Goal: Task Accomplishment & Management: Use online tool/utility

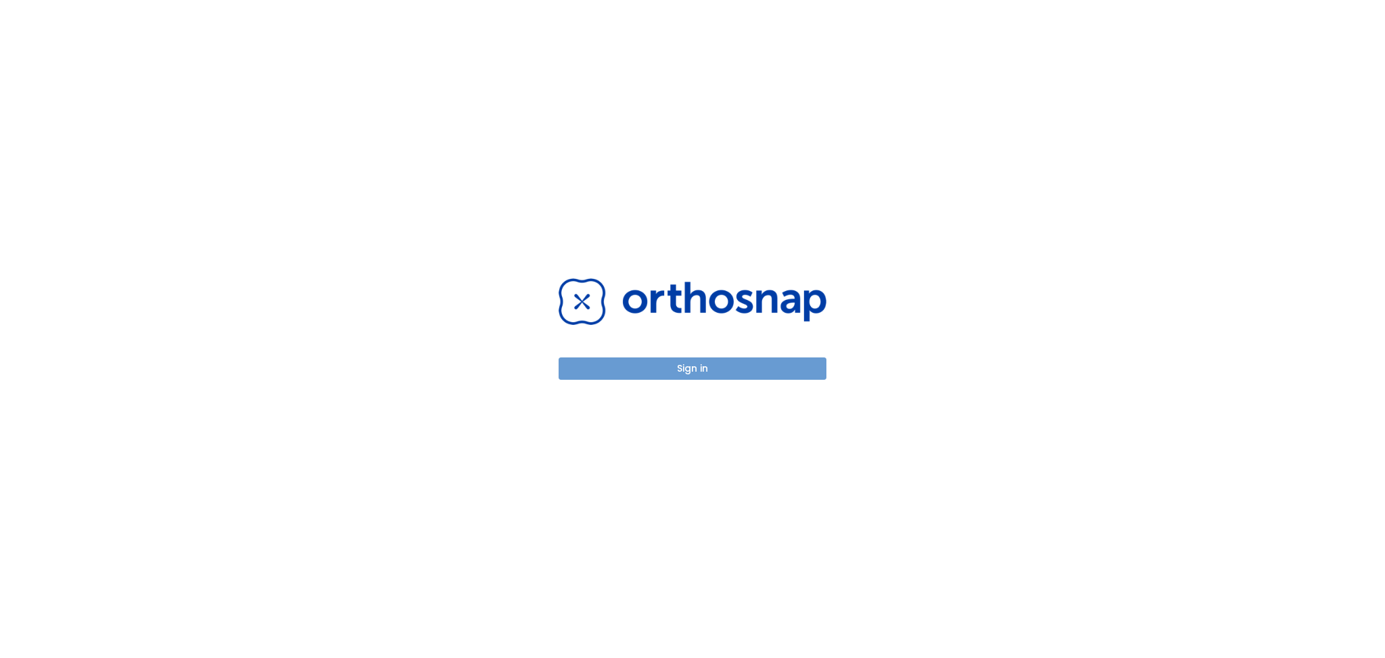
click at [608, 370] on button "Sign in" at bounding box center [693, 368] width 268 height 22
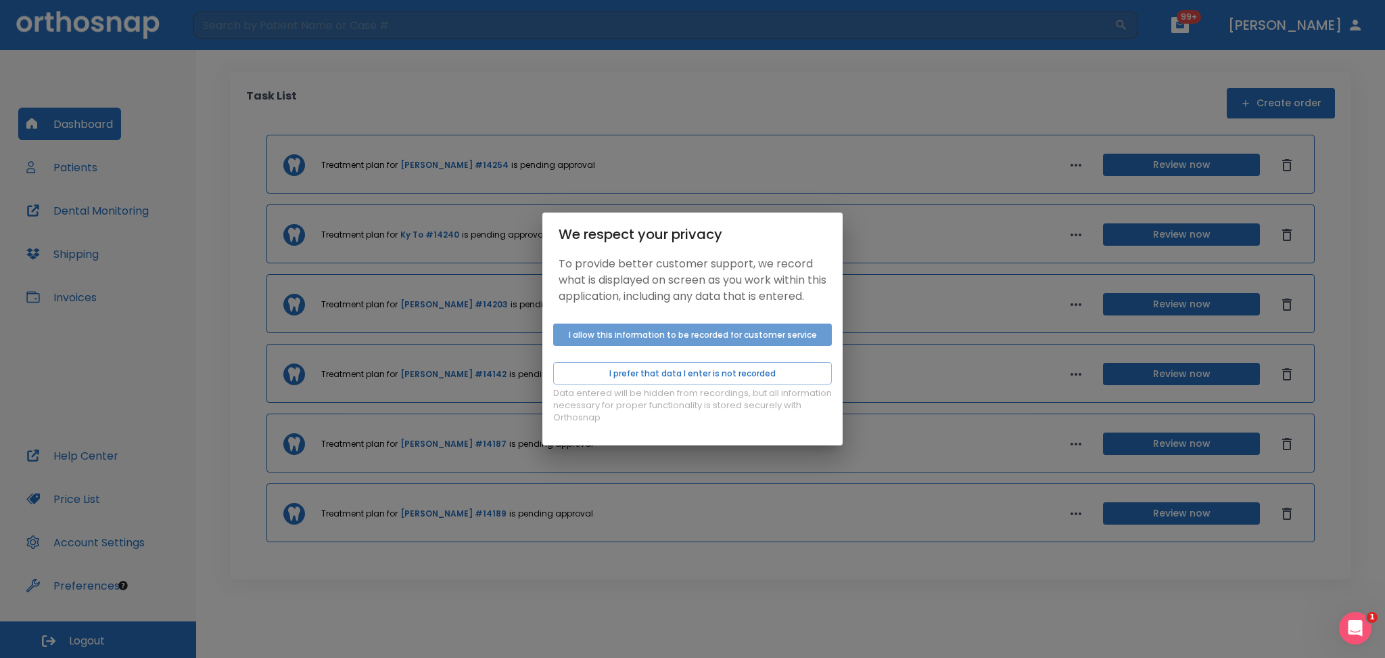
click at [604, 340] on button "I allow this information to be recorded for customer service" at bounding box center [692, 334] width 279 height 22
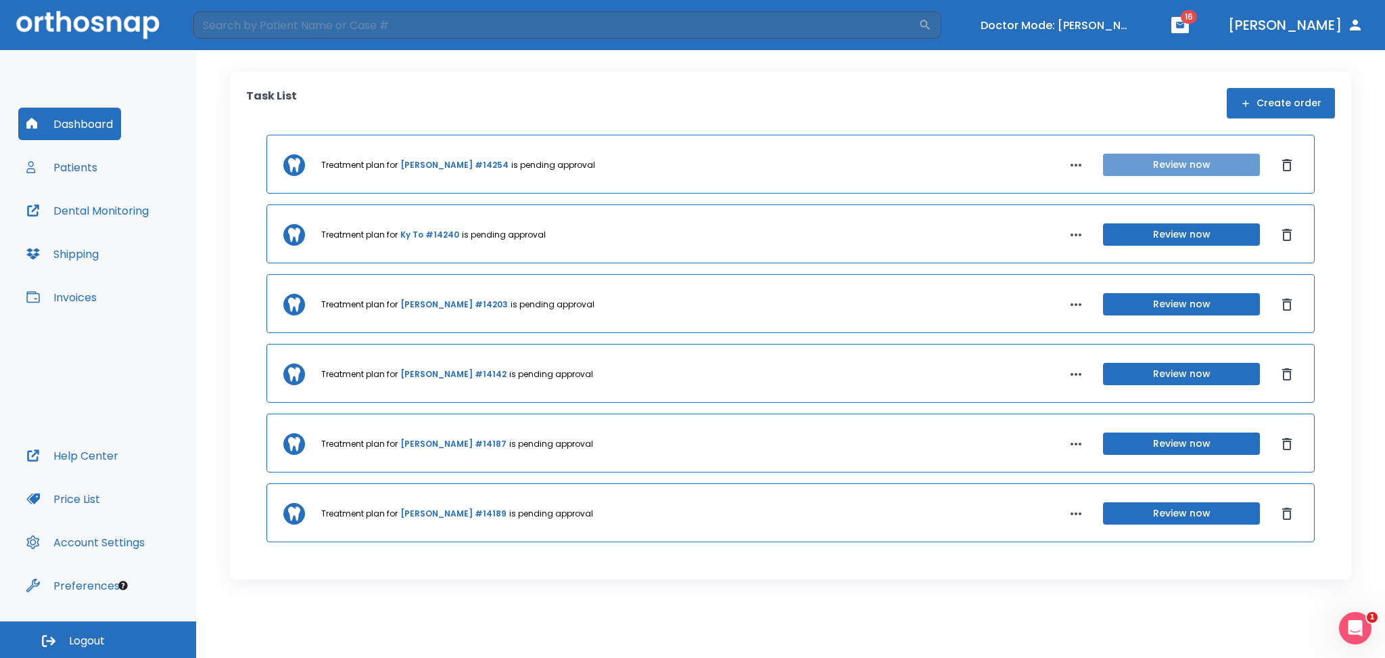
click at [1152, 168] on button "Review now" at bounding box center [1181, 165] width 157 height 22
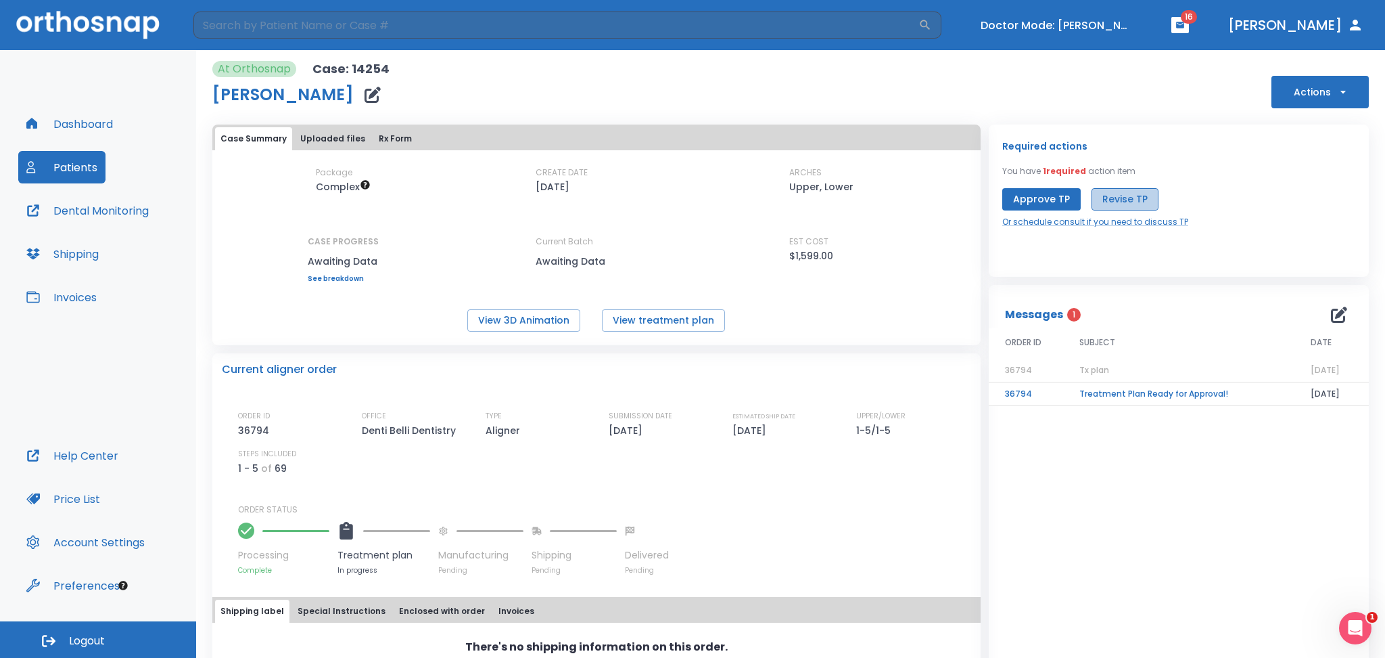
click at [1126, 200] on button "Revise TP" at bounding box center [1125, 199] width 67 height 22
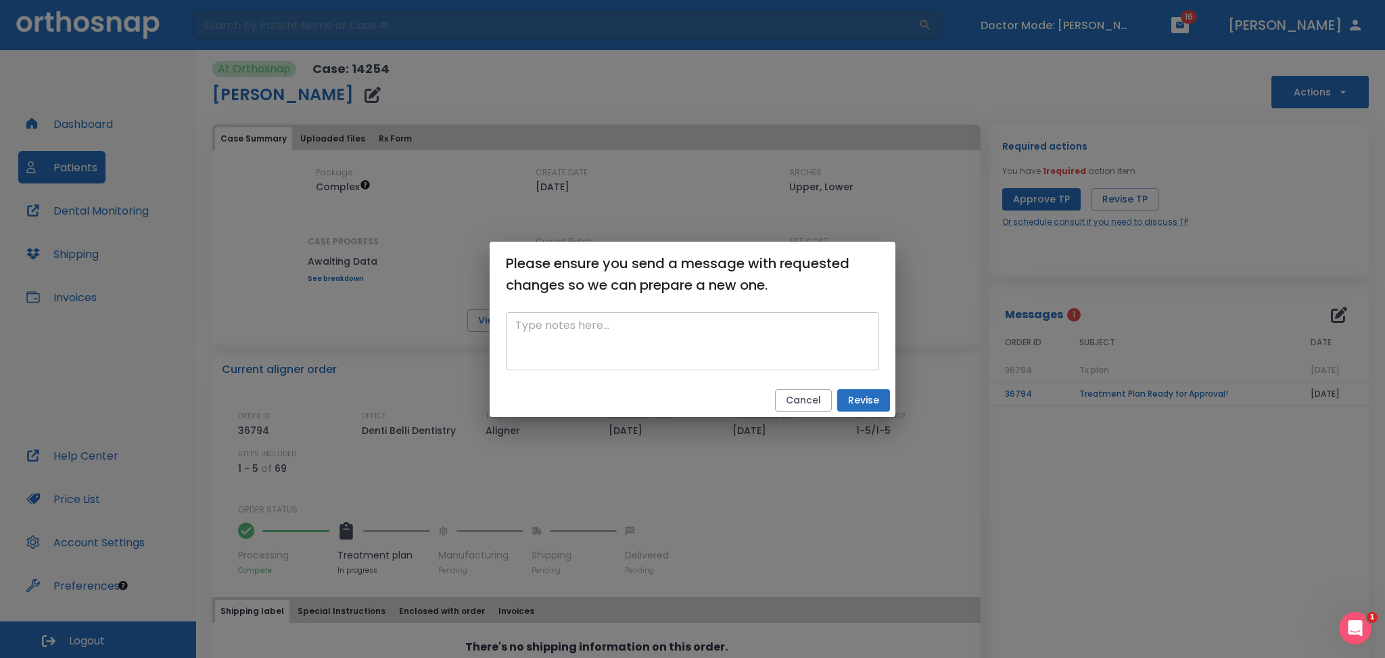
click at [550, 350] on textarea at bounding box center [692, 340] width 354 height 47
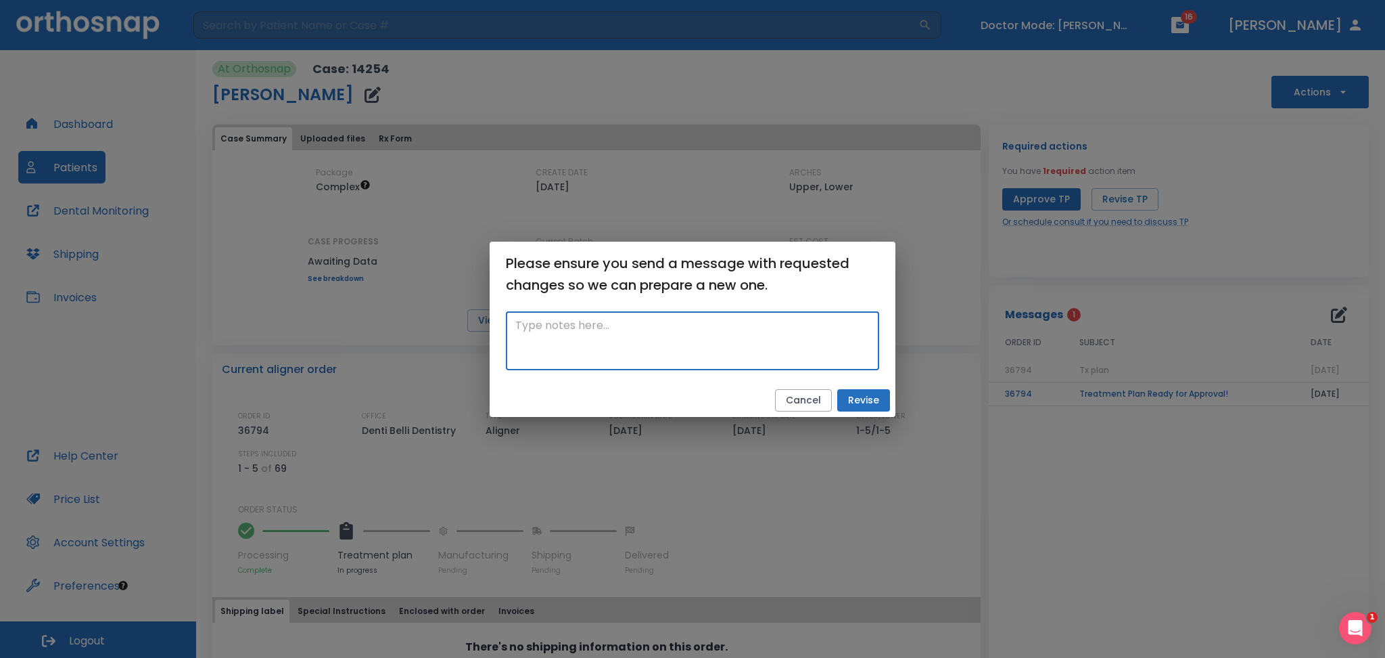
paste textarea "https://hub.orthosnap.com/orders/36794"
type textarea "https://hub.orthosnap.com/orders/36794"
paste textarea "Right occl plane is uneven. Please intrude #4, 5; Put #6 in occl."
type textarea "Right occl plane is uneven. Please intrude #4, 5; Put #6 in occl."
click at [866, 400] on button "Revise" at bounding box center [863, 400] width 53 height 22
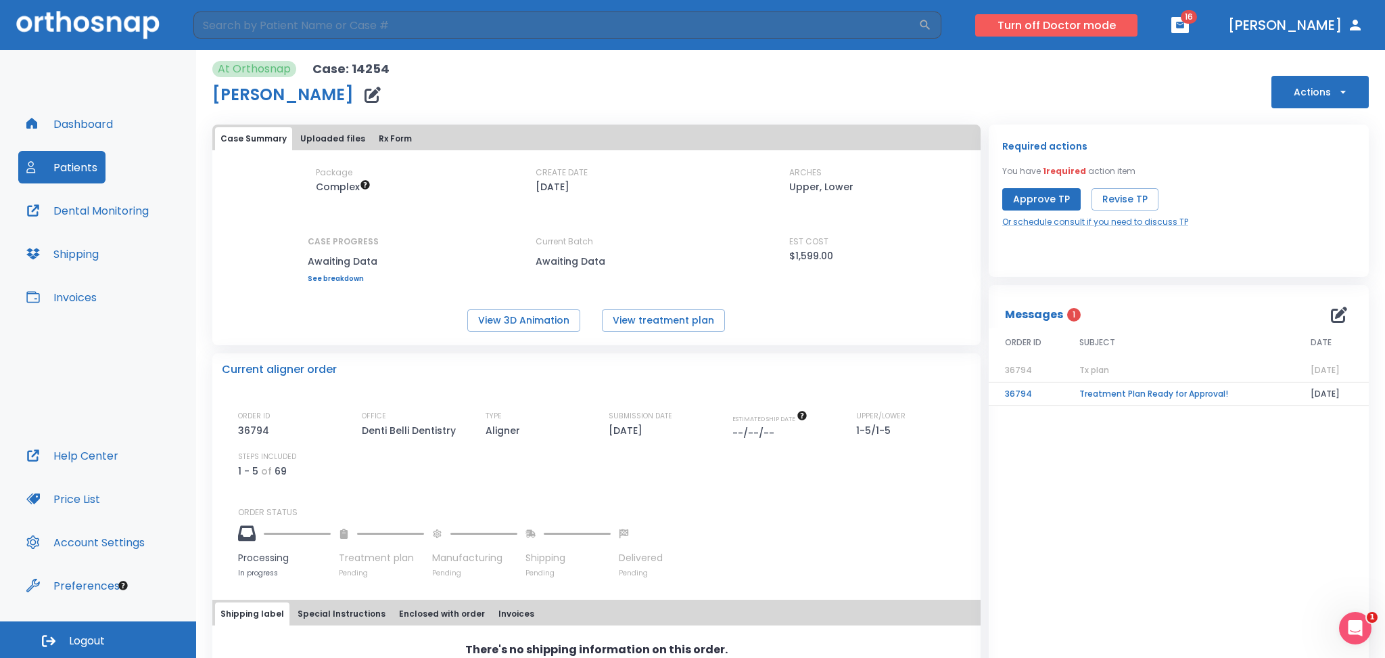
click at [1076, 26] on button "Turn off Doctor mode" at bounding box center [1056, 25] width 162 height 22
